Goal: Task Accomplishment & Management: Complete application form

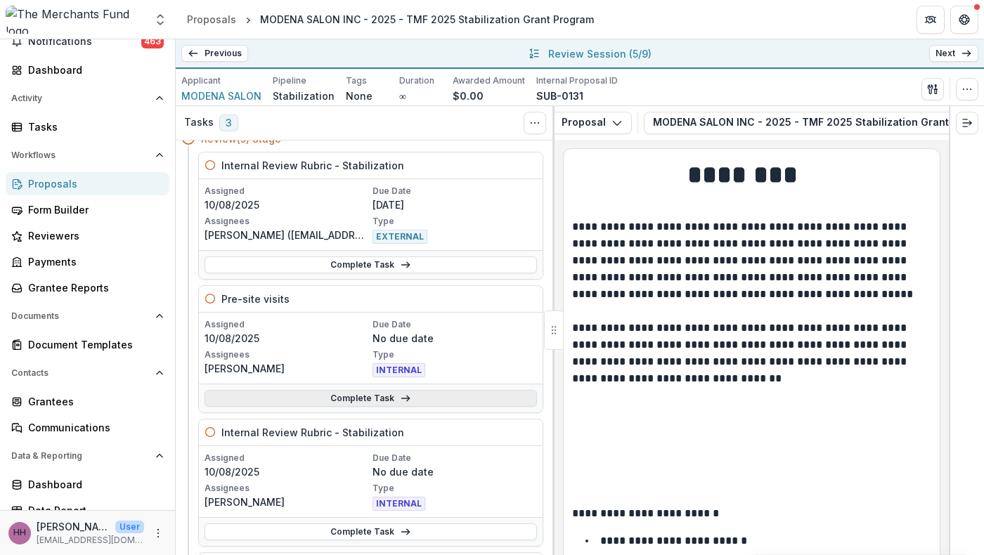
scroll to position [74, 0]
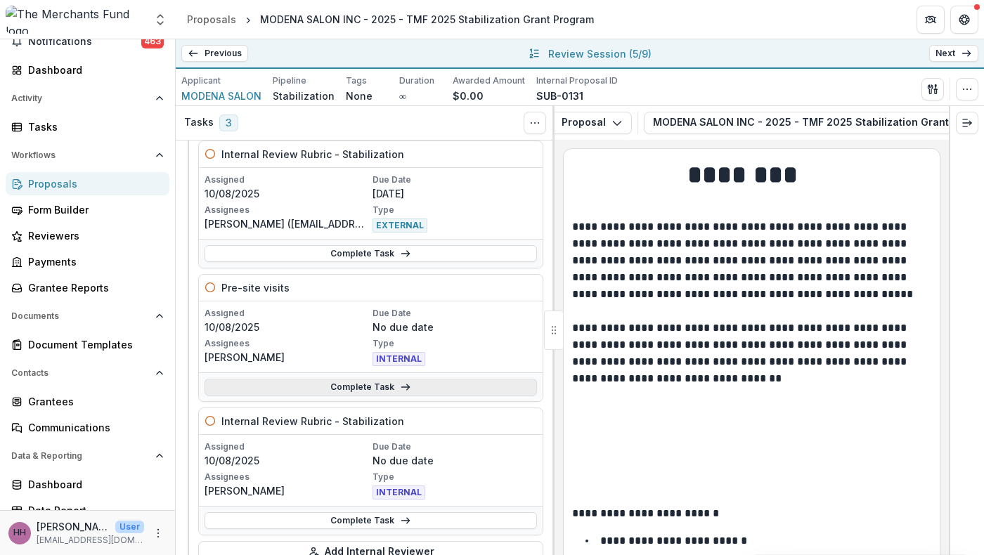
click at [392, 396] on link "Complete Task" at bounding box center [370, 387] width 332 height 17
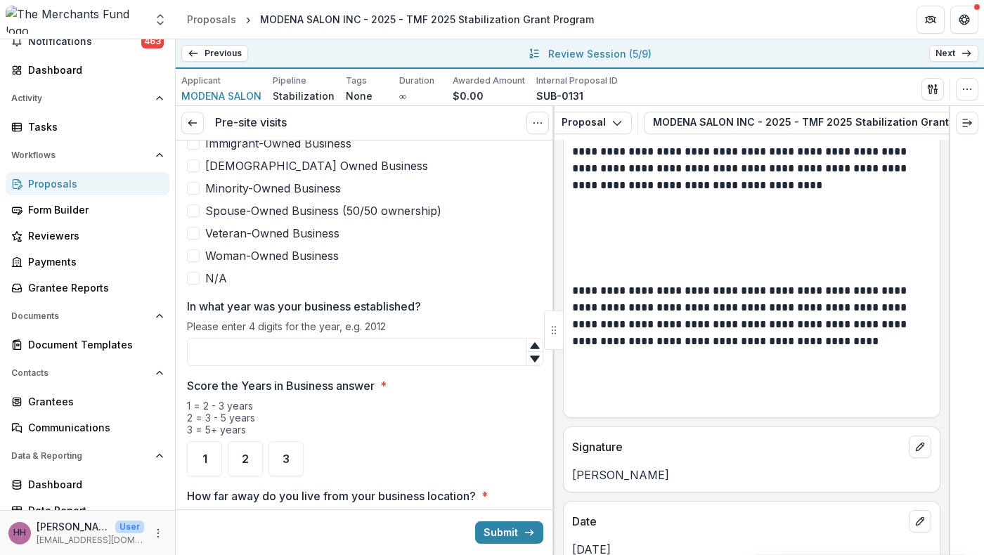
scroll to position [10146, 0]
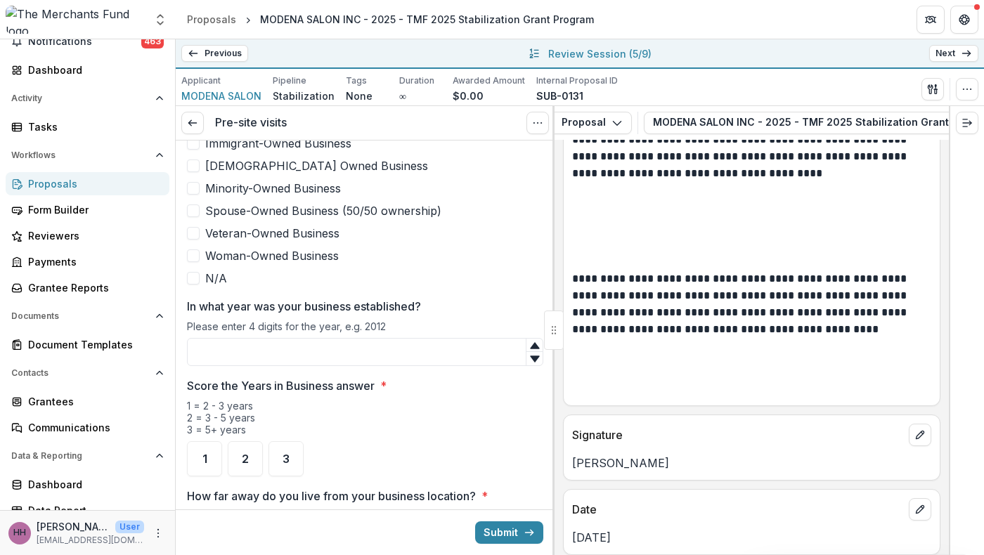
click at [196, 285] on span at bounding box center [193, 278] width 13 height 13
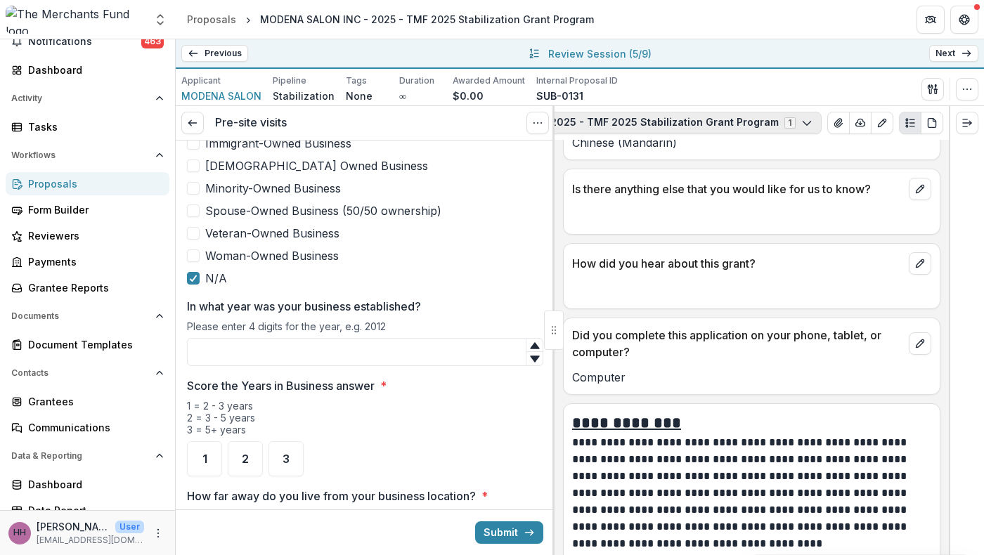
scroll to position [0, 372]
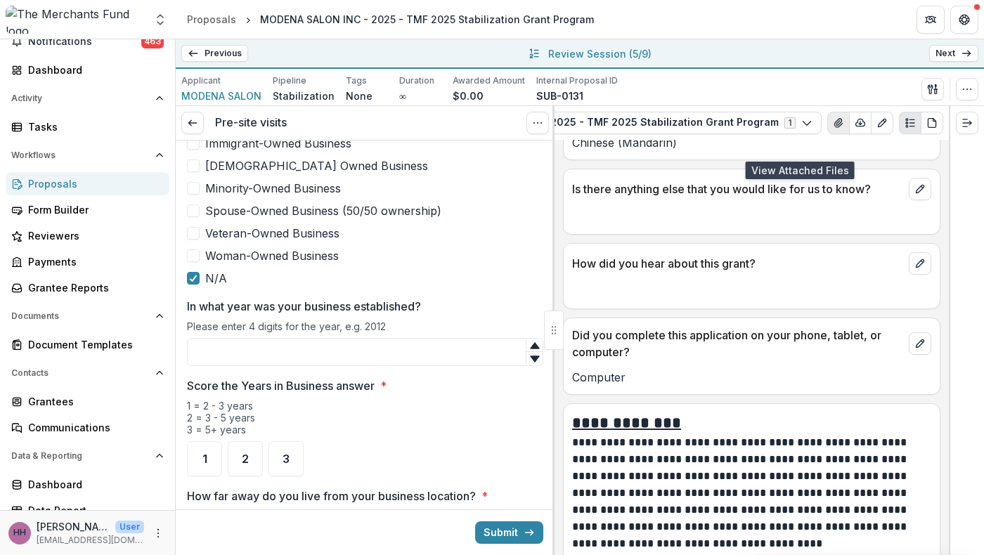
click at [827, 134] on button "View Attached Files" at bounding box center [838, 123] width 22 height 22
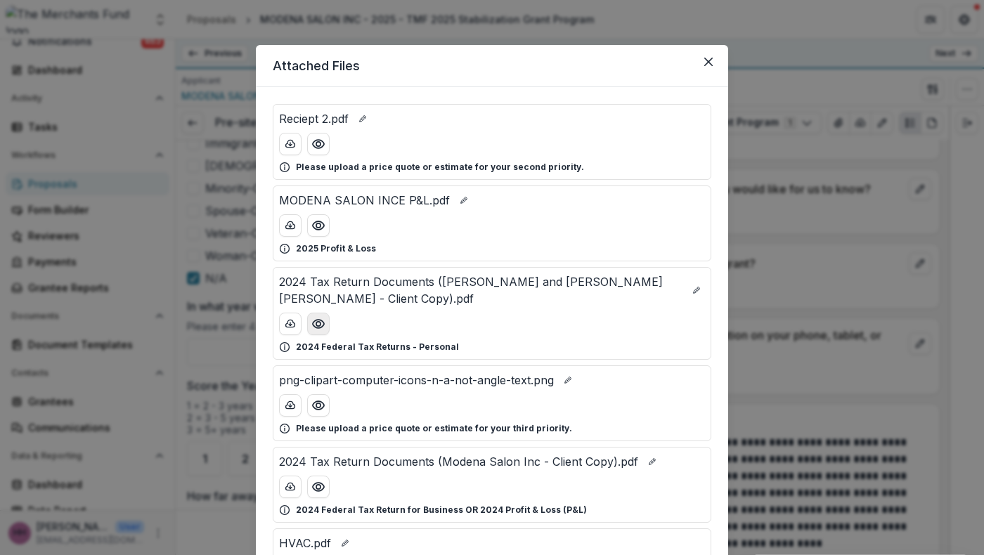
click at [316, 326] on circle "Preview 2024 Tax Return Documents (Xu Li Guang and Mei Xia Chen - Client Copy).…" at bounding box center [318, 324] width 4 height 4
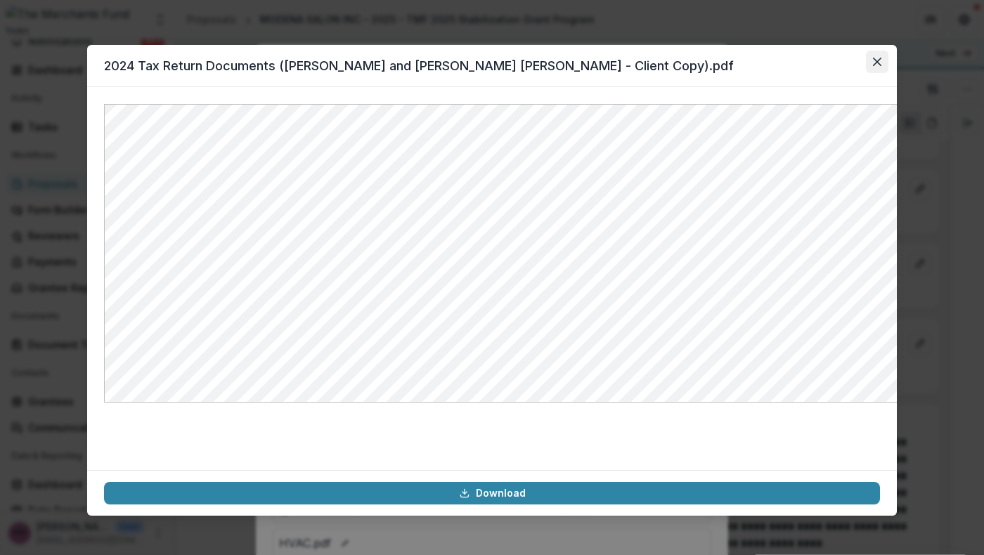
click at [888, 73] on button "Close" at bounding box center [877, 62] width 22 height 22
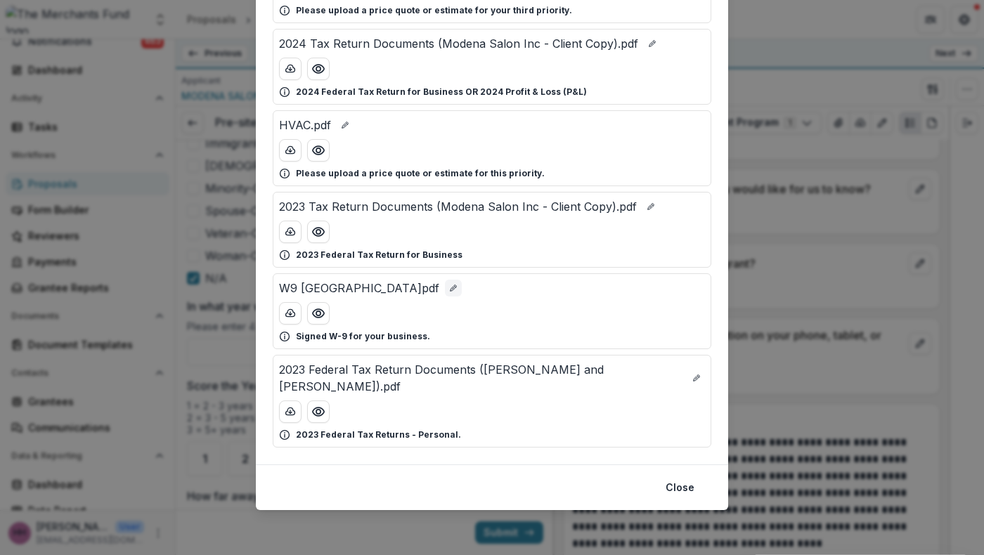
scroll to position [630, 0]
click at [316, 410] on circle "Preview 2023 Federal Tax Return Documents (Xu Li Guang and Mei Xia).pdf" at bounding box center [318, 412] width 4 height 4
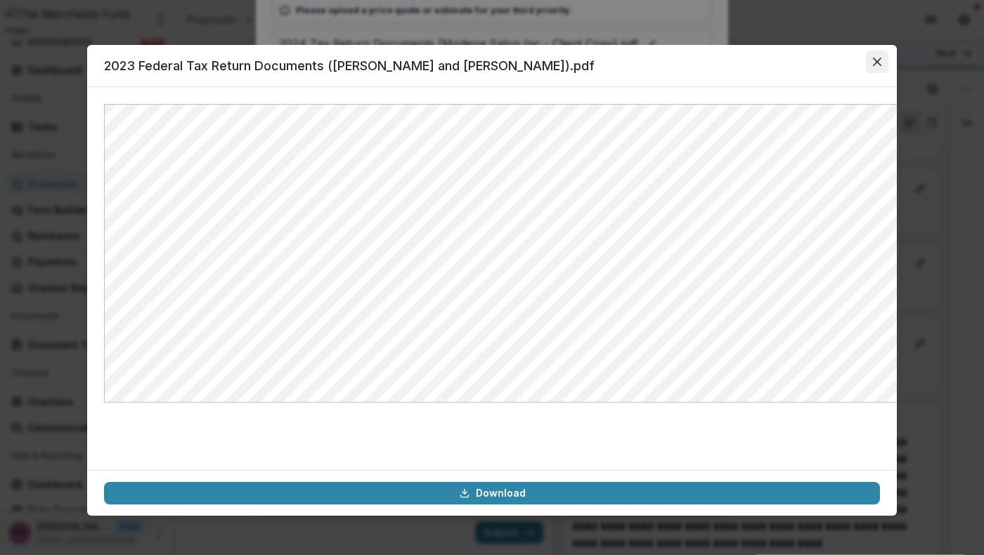
click at [881, 66] on icon "Close" at bounding box center [877, 62] width 8 height 8
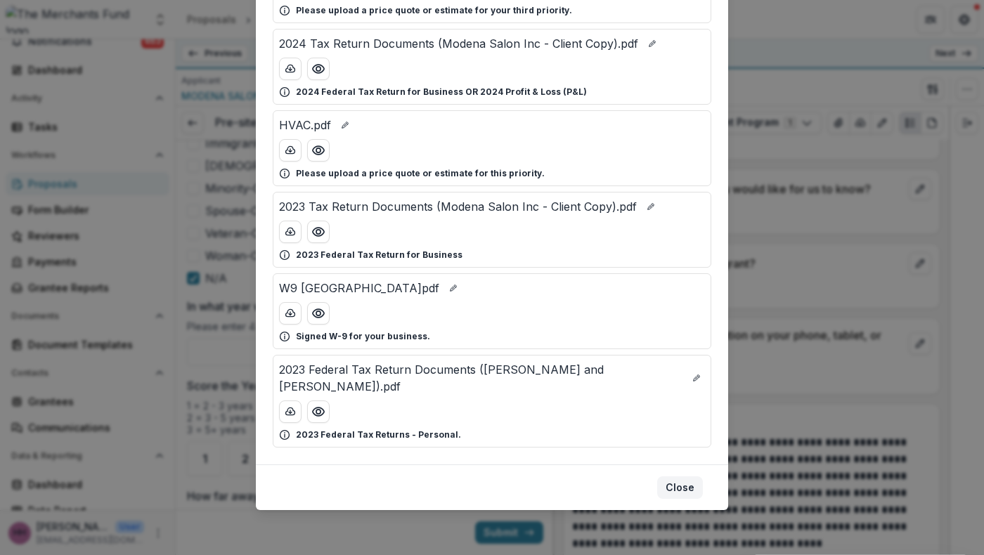
click at [703, 476] on button "Close" at bounding box center [680, 487] width 46 height 22
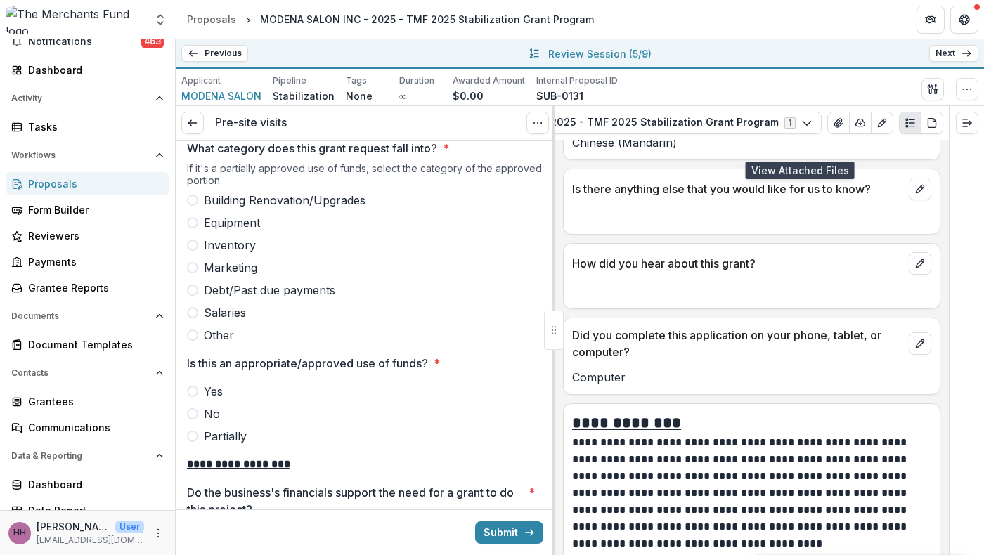
scroll to position [2177, 0]
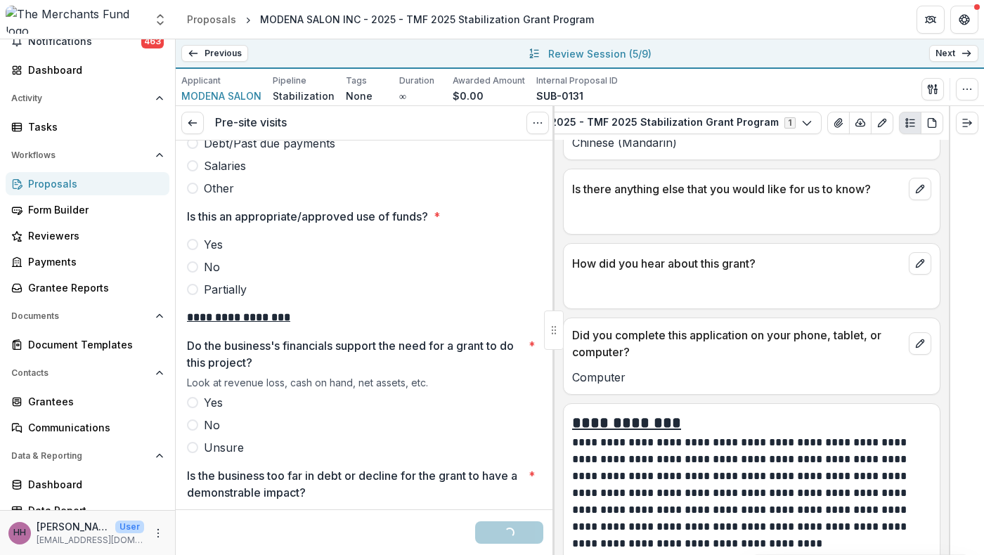
scroll to position [2338, 0]
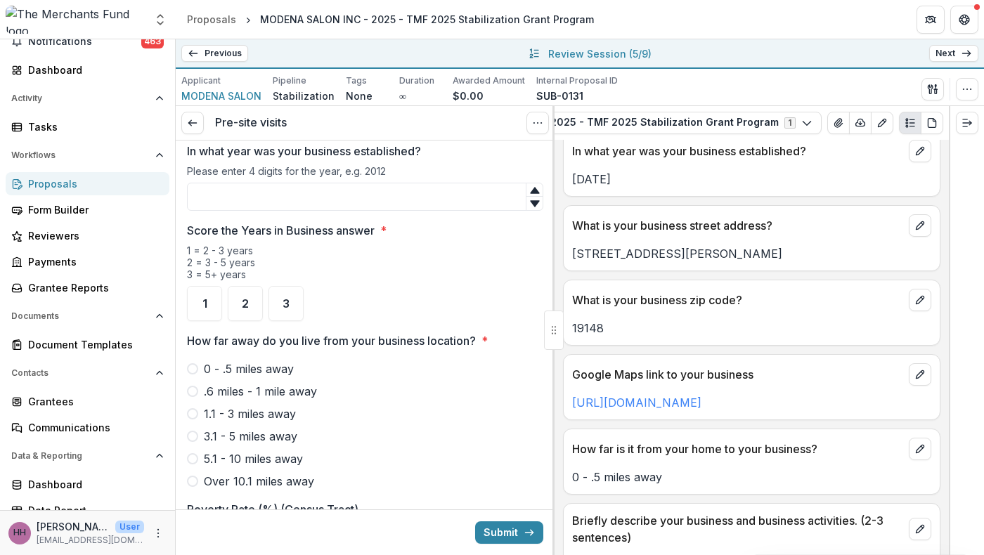
scroll to position [925, 0]
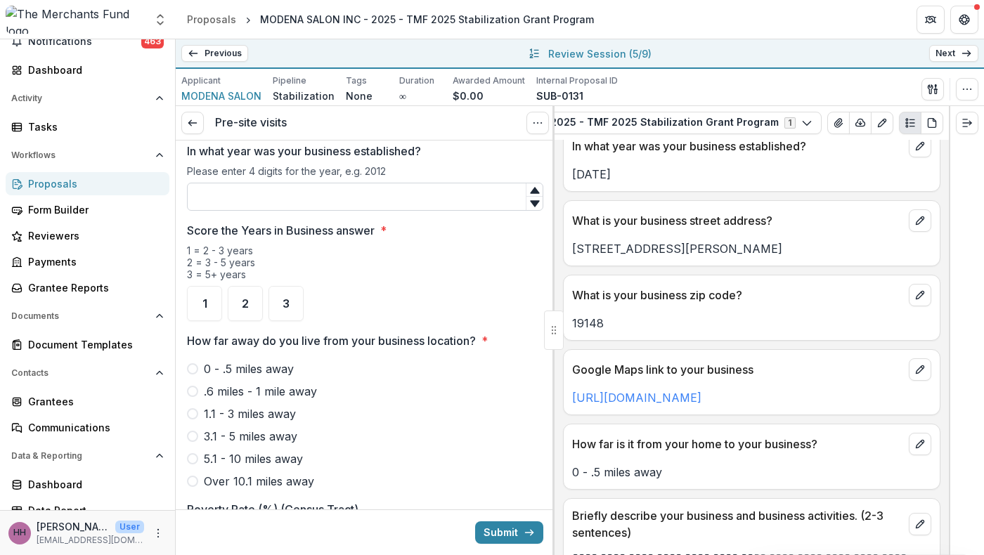
click at [299, 211] on input "In what year was your business established?" at bounding box center [365, 197] width 356 height 28
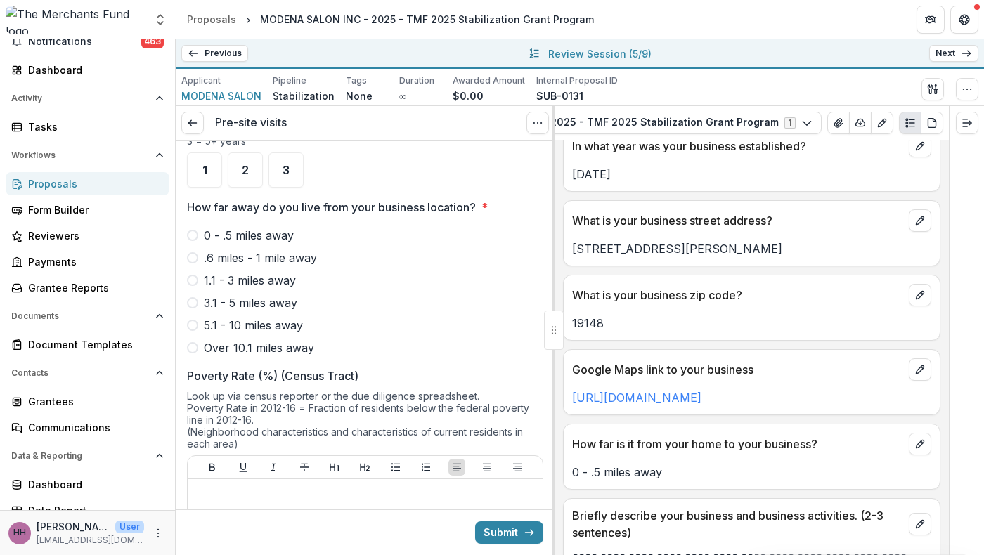
scroll to position [1085, 0]
type input "****"
click at [297, 185] on div "3" at bounding box center [285, 167] width 35 height 35
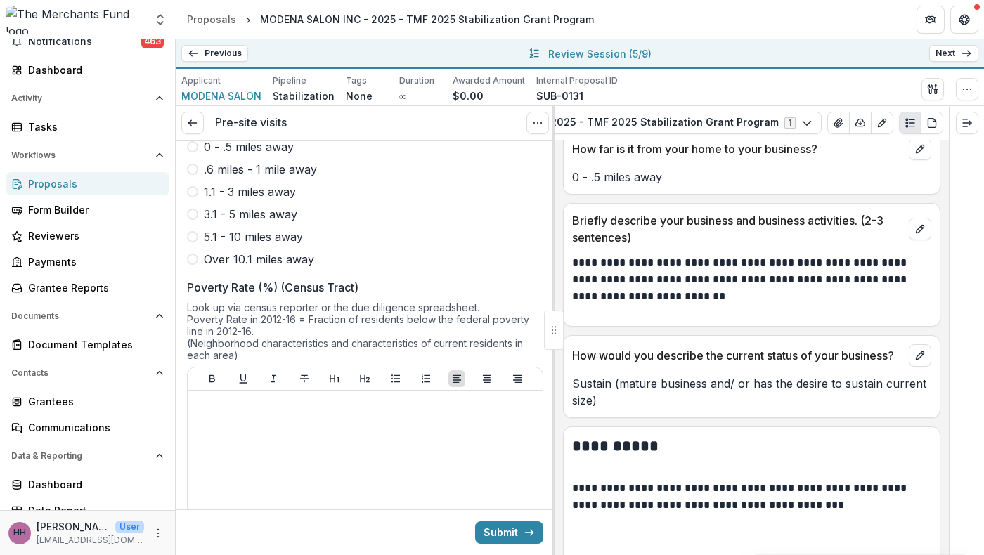
scroll to position [1237, 0]
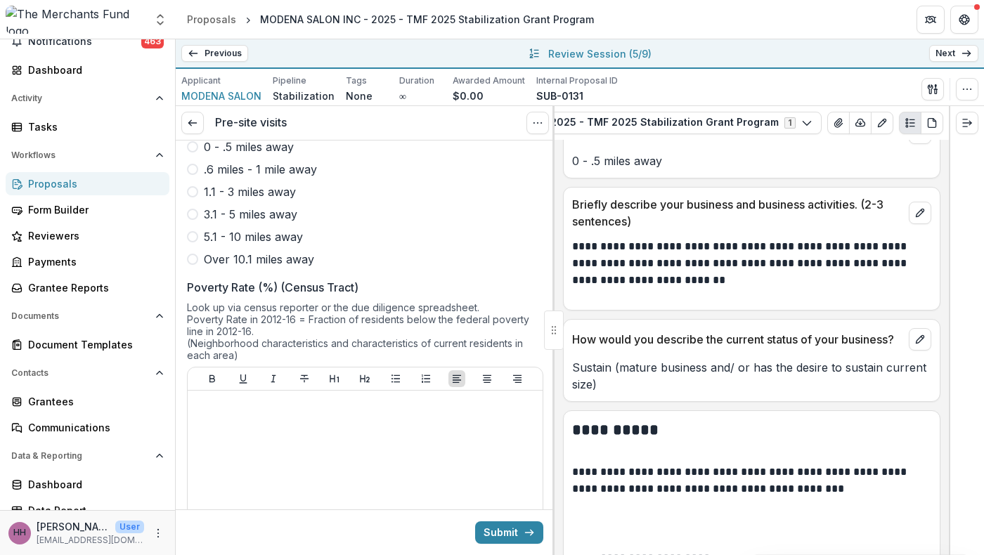
click at [198, 152] on span at bounding box center [192, 146] width 11 height 11
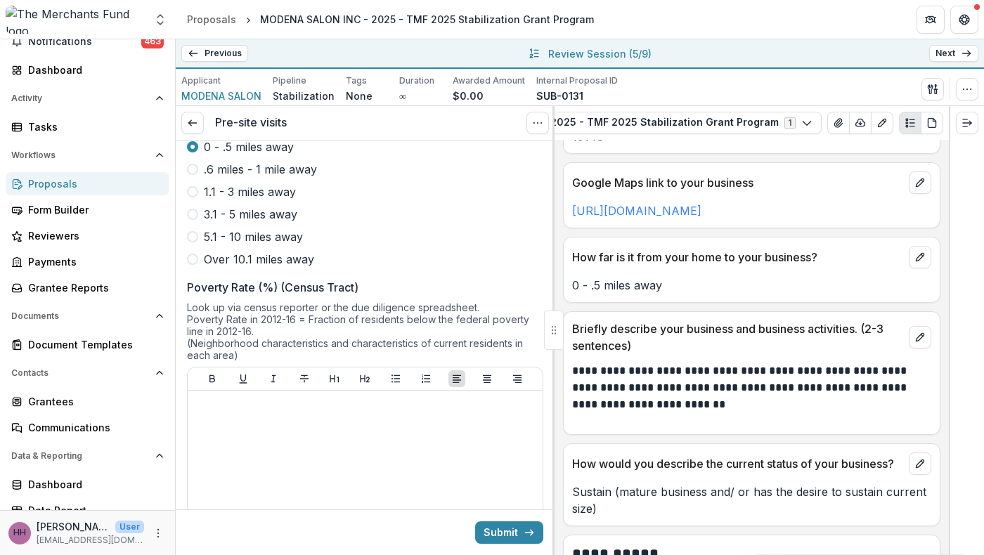
scroll to position [1107, 0]
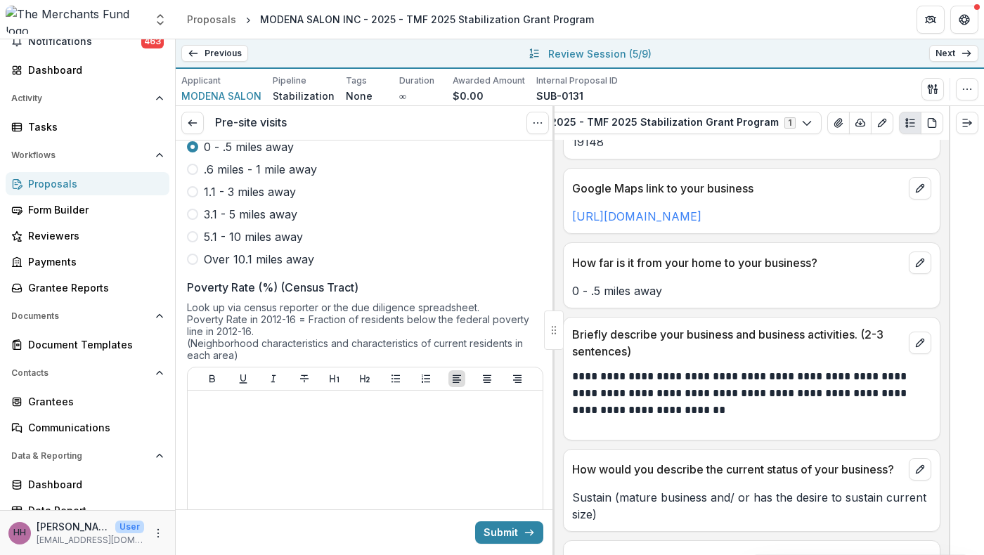
click at [670, 234] on div "Google Maps link to your business [URL][DOMAIN_NAME]" at bounding box center [751, 201] width 377 height 66
click at [669, 223] on link "[URL][DOMAIN_NAME]" at bounding box center [636, 216] width 129 height 14
click at [196, 123] on line at bounding box center [192, 123] width 8 height 0
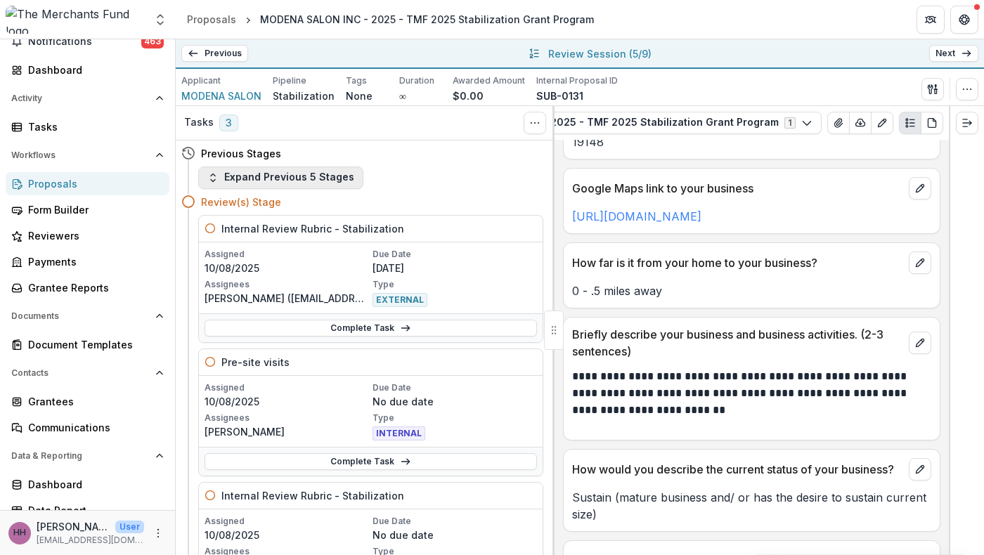
click at [318, 189] on button "Expand Previous 5 Stages" at bounding box center [280, 178] width 165 height 22
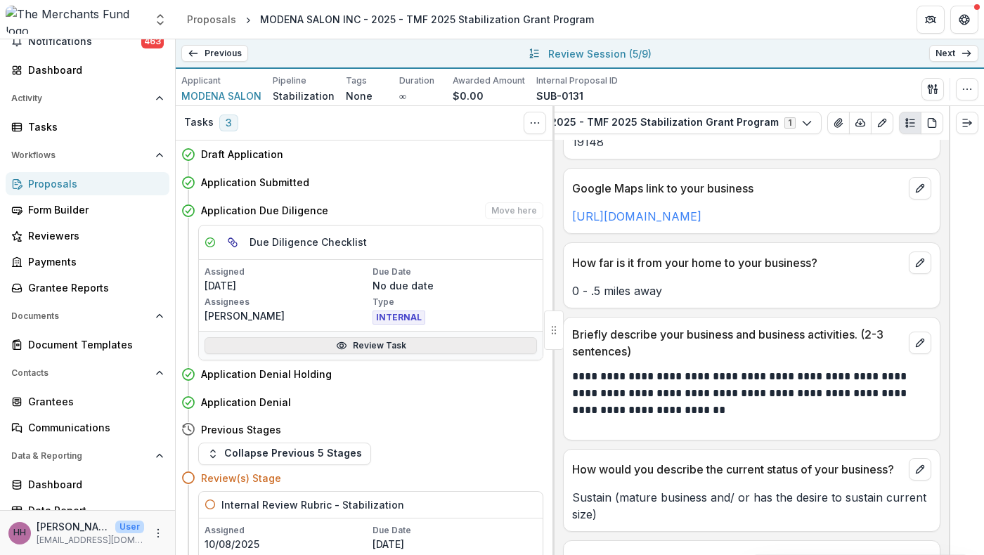
click at [354, 354] on link "Review Task" at bounding box center [370, 345] width 332 height 17
